Goal: Entertainment & Leisure: Consume media (video, audio)

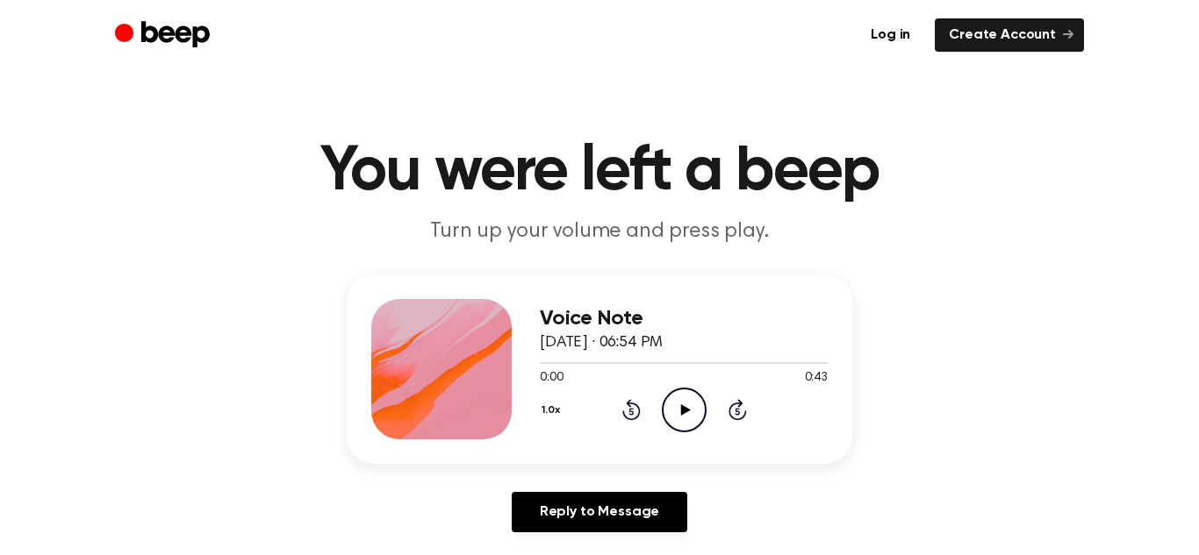
click at [670, 403] on icon "Play Audio" at bounding box center [684, 410] width 45 height 45
click at [688, 405] on icon "Play Audio" at bounding box center [684, 410] width 45 height 45
click at [680, 426] on icon "Play Audio" at bounding box center [684, 410] width 45 height 45
click at [691, 423] on icon "Play Audio" at bounding box center [684, 410] width 45 height 45
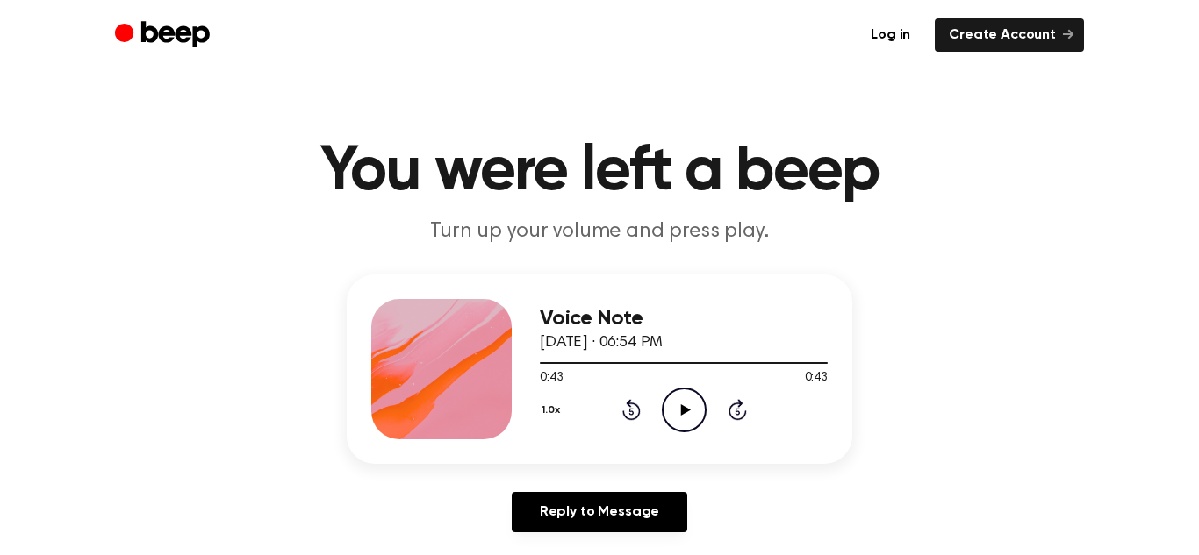
click at [691, 423] on icon "Play Audio" at bounding box center [684, 410] width 45 height 45
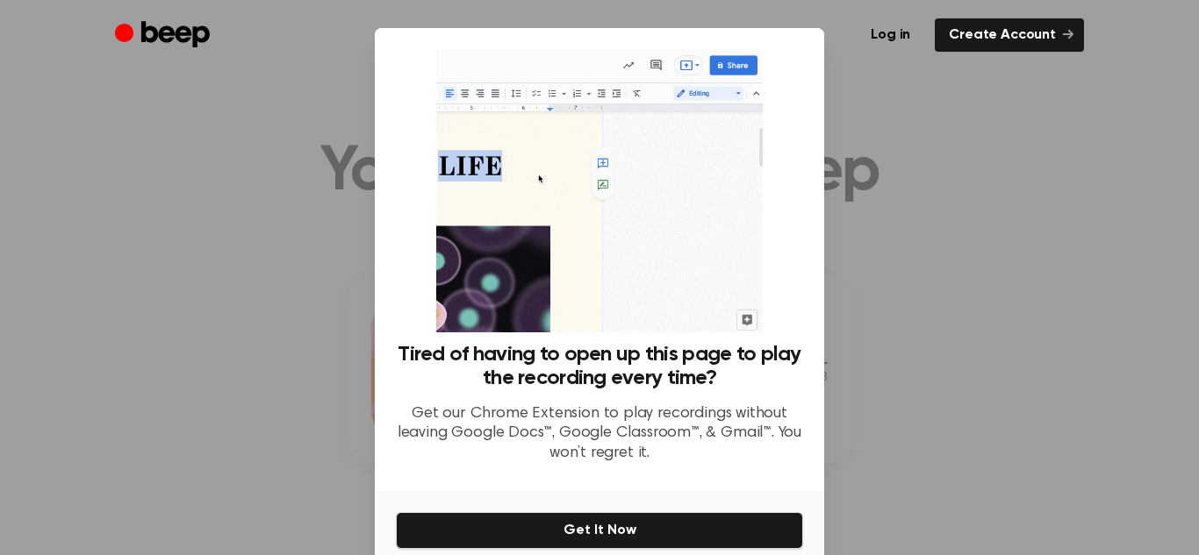
click at [884, 370] on div at bounding box center [599, 277] width 1199 height 555
click at [910, 356] on div at bounding box center [599, 277] width 1199 height 555
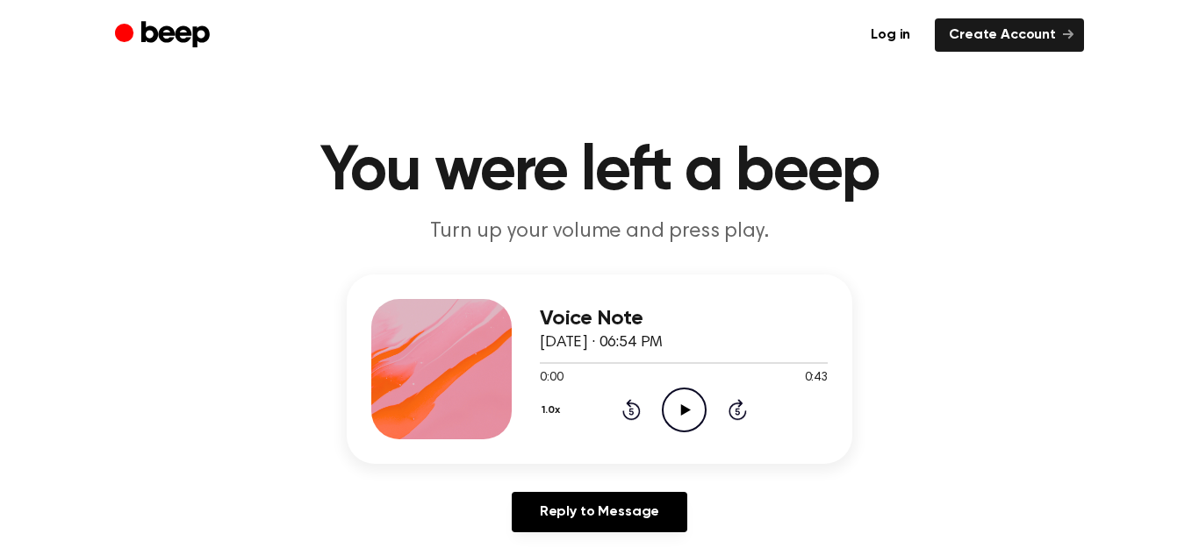
click at [685, 397] on icon "Play Audio" at bounding box center [684, 410] width 45 height 45
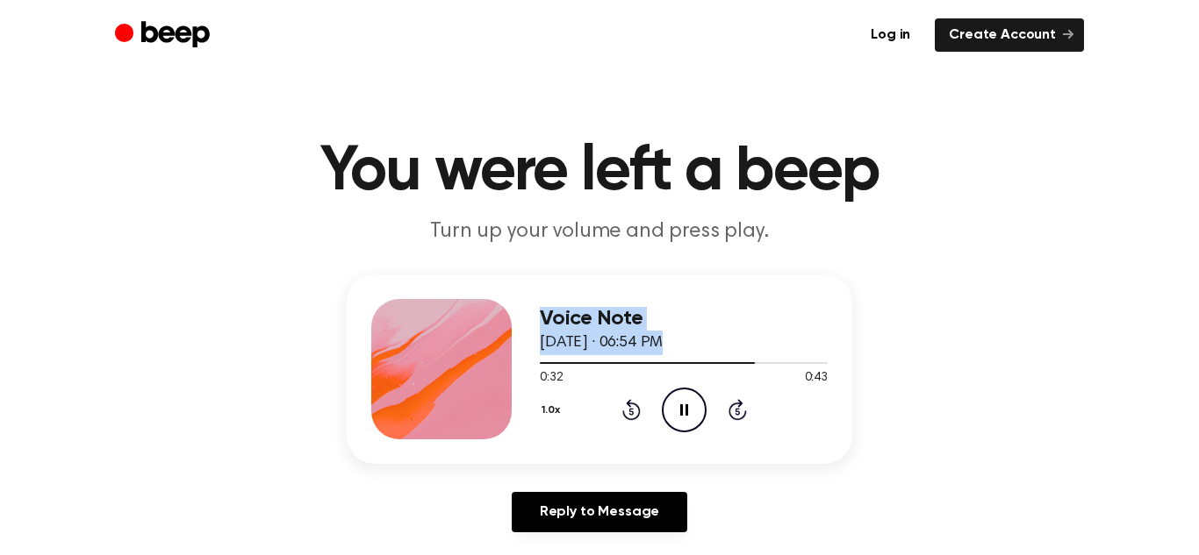
drag, startPoint x: 752, startPoint y: 365, endPoint x: 500, endPoint y: 374, distance: 252.0
click at [500, 374] on div "Voice Note September 19, 2023 · 06:54 PM 0:32 0:43 Your browser does not suppor…" at bounding box center [599, 370] width 505 height 190
click at [640, 406] on div "1.0x Rewind 5 seconds Pause Audio Skip 5 seconds" at bounding box center [684, 410] width 288 height 45
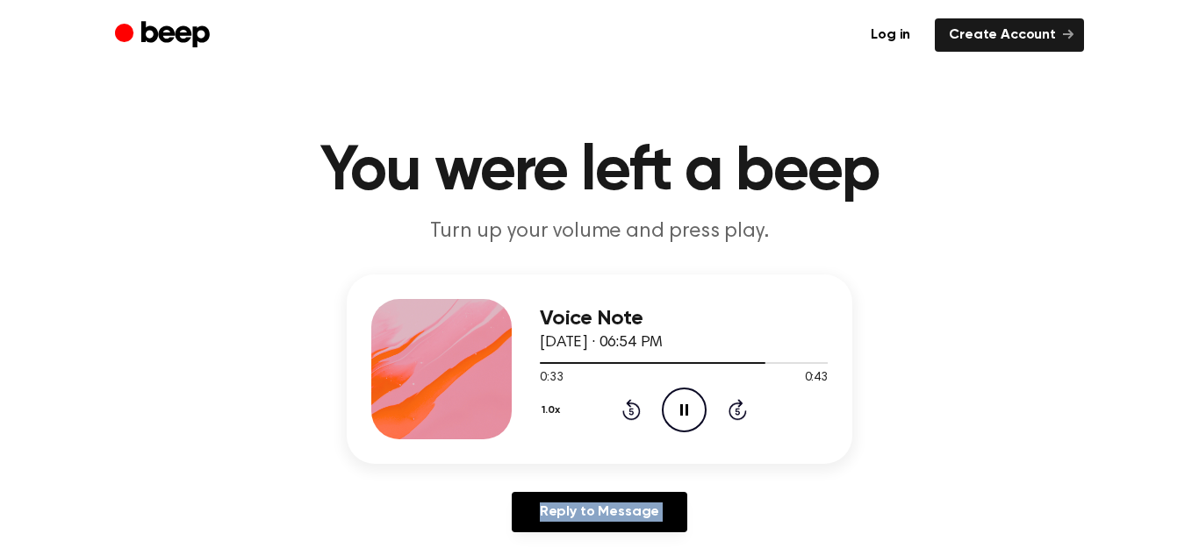
click at [640, 406] on div "1.0x Rewind 5 seconds Pause Audio Skip 5 seconds" at bounding box center [684, 410] width 288 height 45
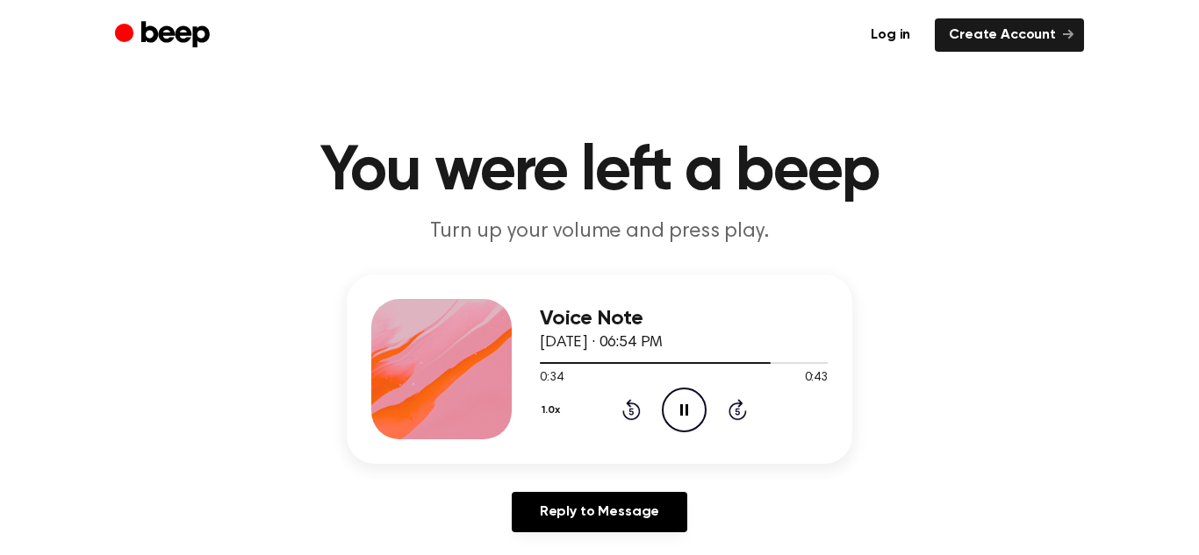
click at [640, 406] on div "1.0x Rewind 5 seconds Pause Audio Skip 5 seconds" at bounding box center [684, 410] width 288 height 45
click at [630, 415] on icon "Rewind 5 seconds" at bounding box center [630, 409] width 19 height 23
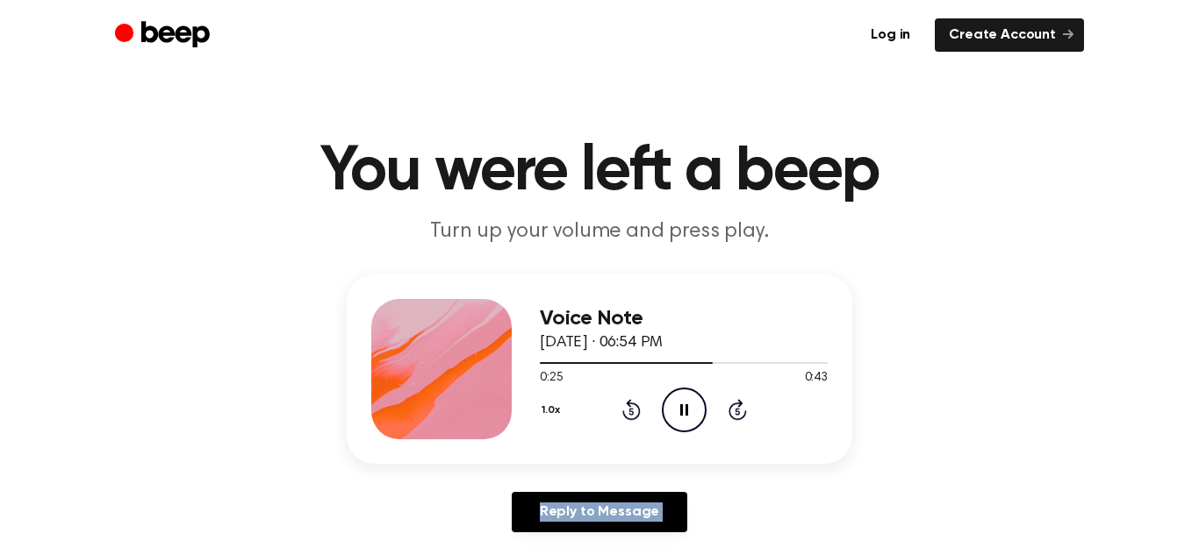
click at [630, 415] on icon "Rewind 5 seconds" at bounding box center [630, 409] width 19 height 23
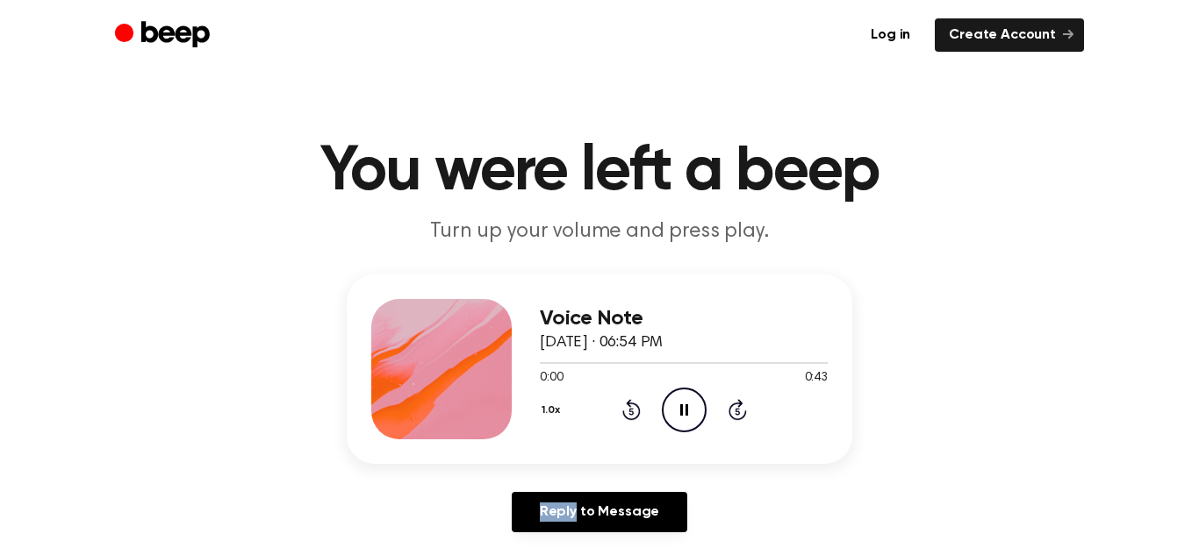
click at [630, 415] on icon "Rewind 5 seconds" at bounding box center [630, 409] width 19 height 23
click at [622, 413] on icon at bounding box center [631, 409] width 18 height 21
click at [623, 413] on icon at bounding box center [631, 409] width 18 height 21
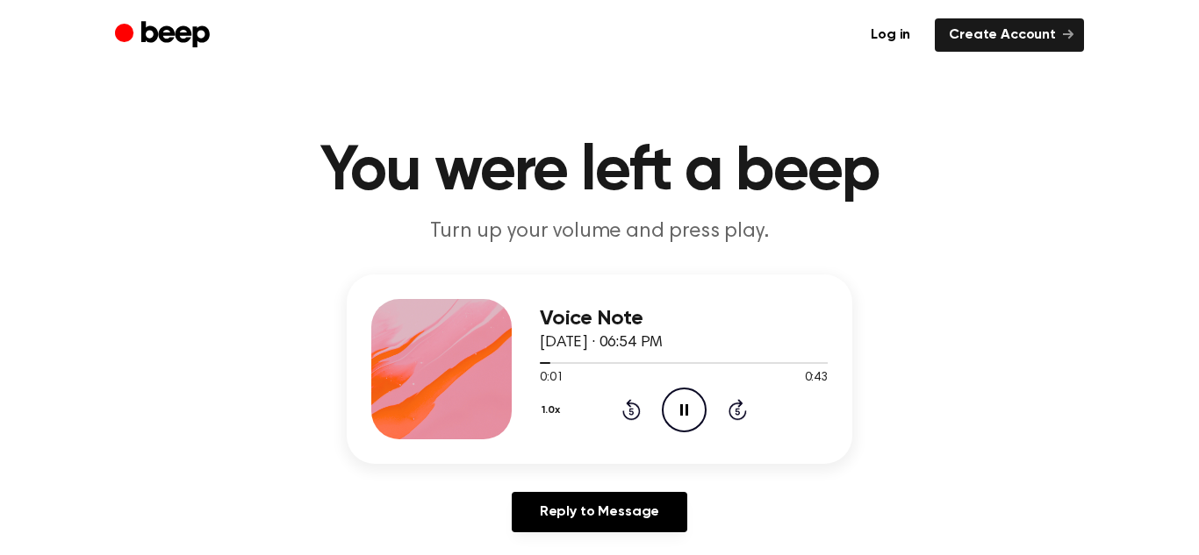
click at [623, 413] on icon at bounding box center [631, 409] width 18 height 21
